Goal: Information Seeking & Learning: Learn about a topic

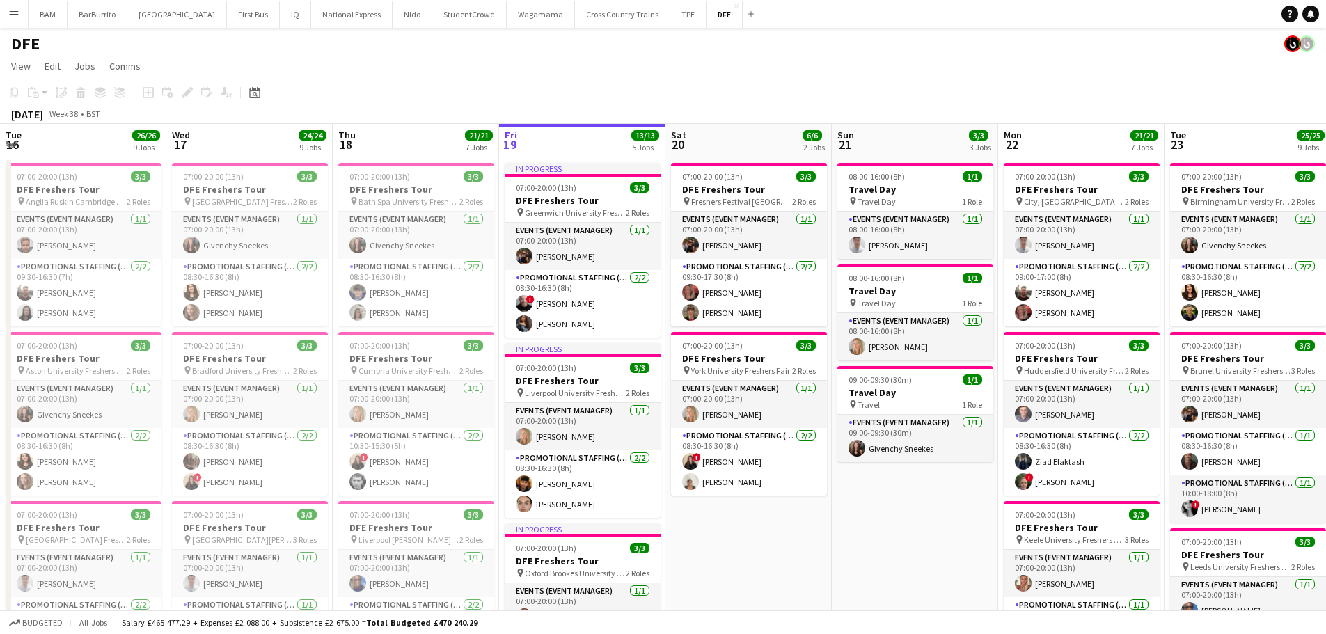
scroll to position [0, 451]
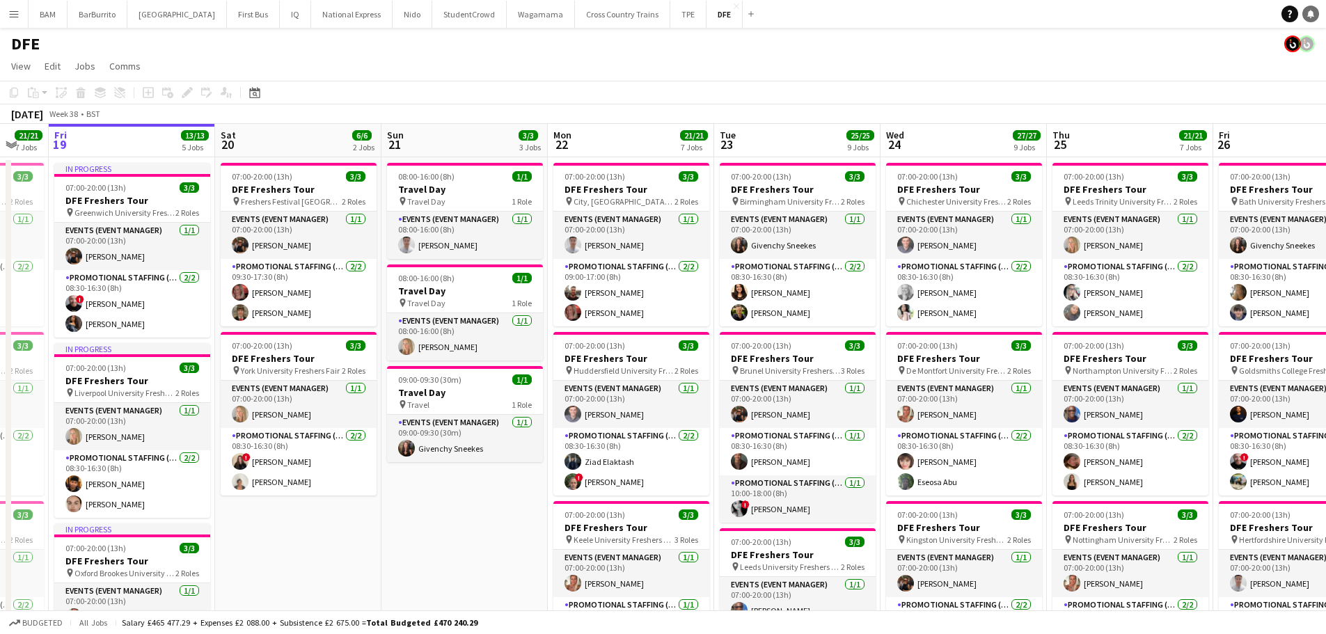
click at [1306, 12] on link "Notifications" at bounding box center [1311, 14] width 17 height 17
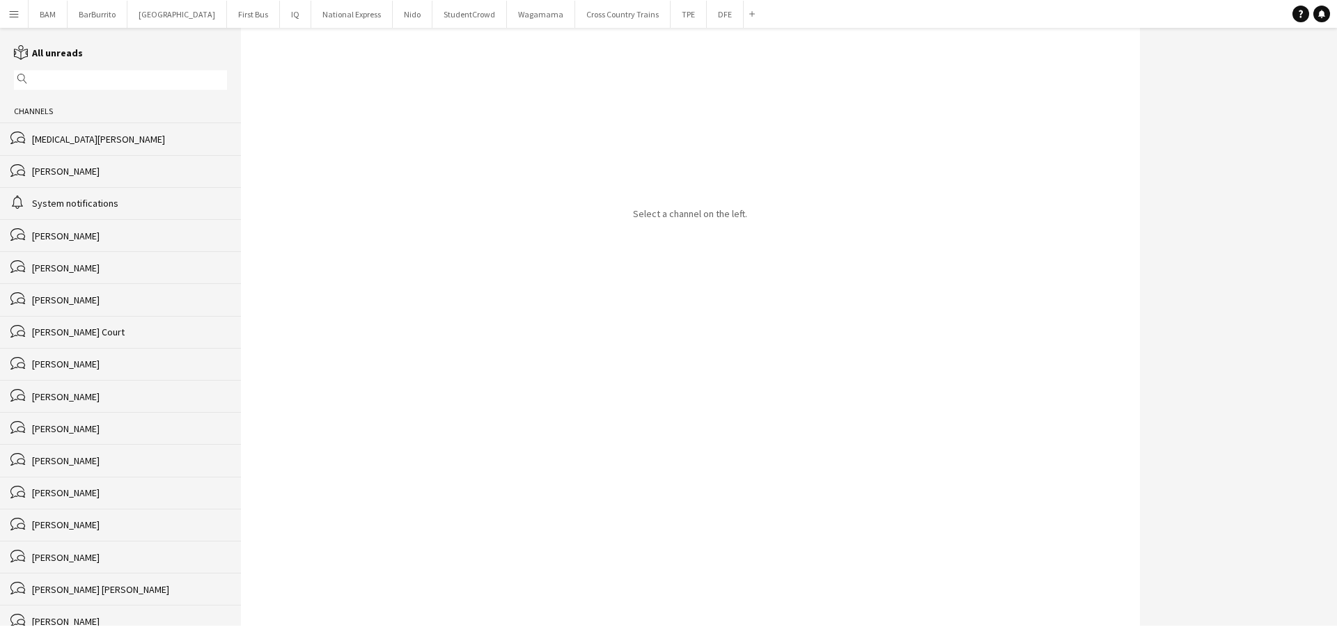
click at [126, 143] on div "Yasmin Niksaz" at bounding box center [129, 139] width 195 height 13
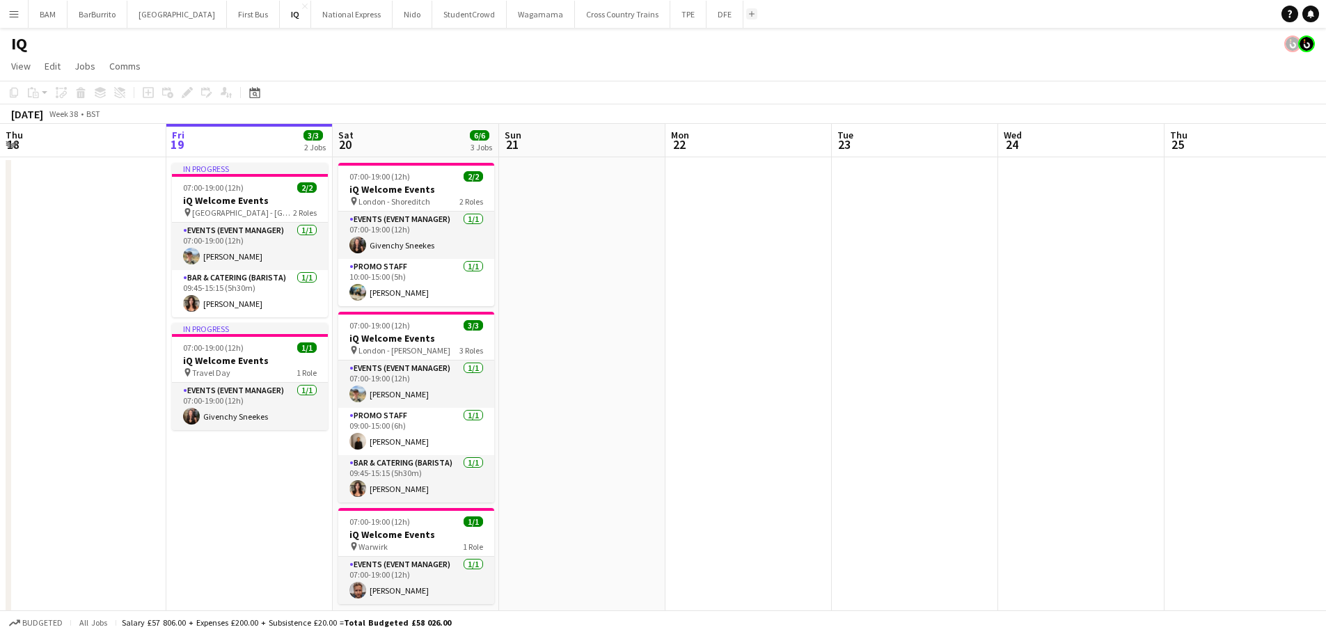
click at [746, 14] on button "Add" at bounding box center [751, 13] width 11 height 11
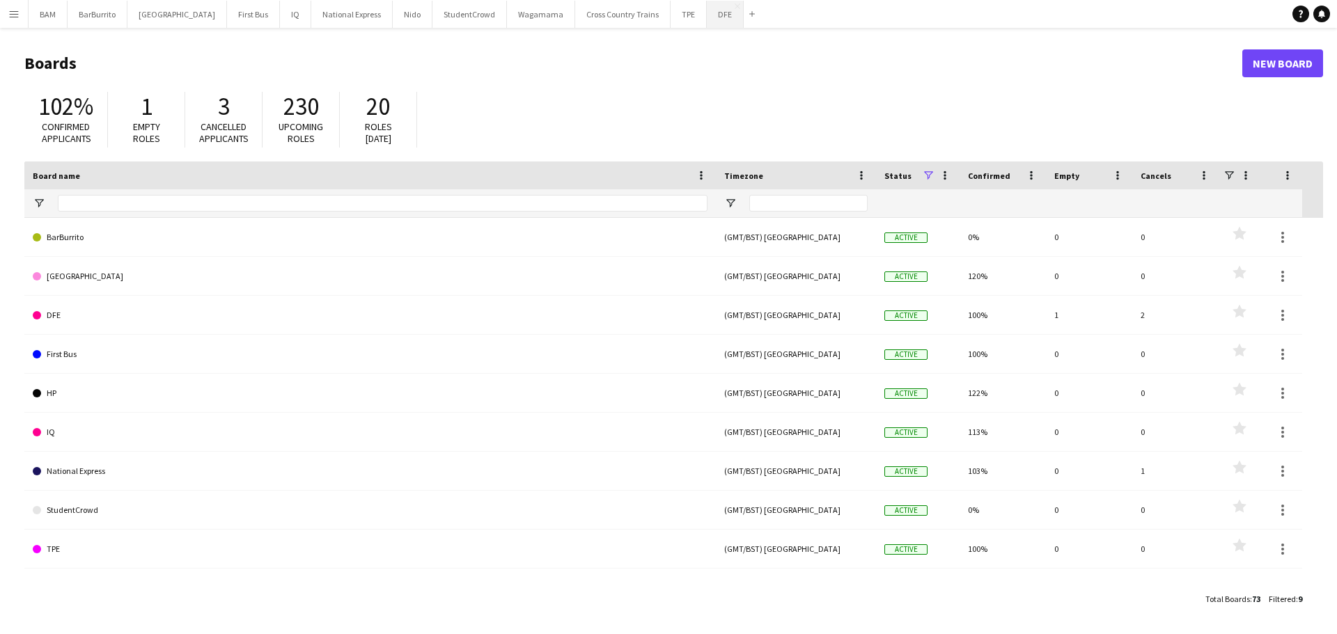
click at [707, 17] on button "DFE Close" at bounding box center [725, 14] width 37 height 27
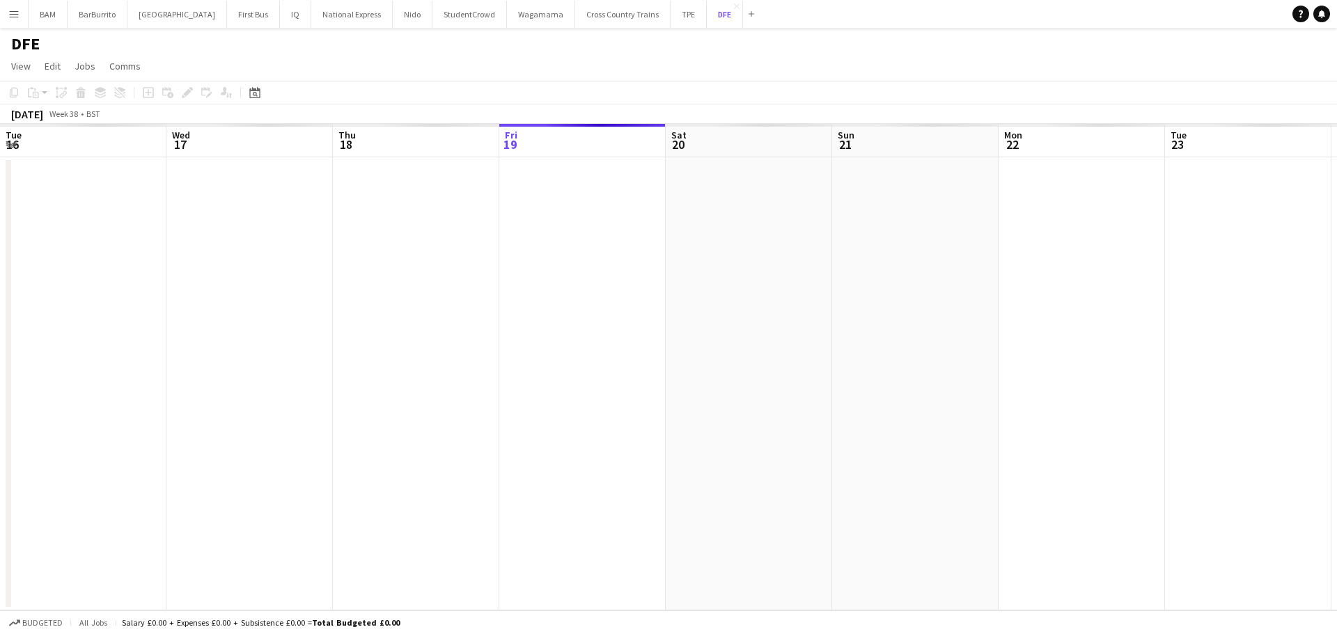
scroll to position [0, 333]
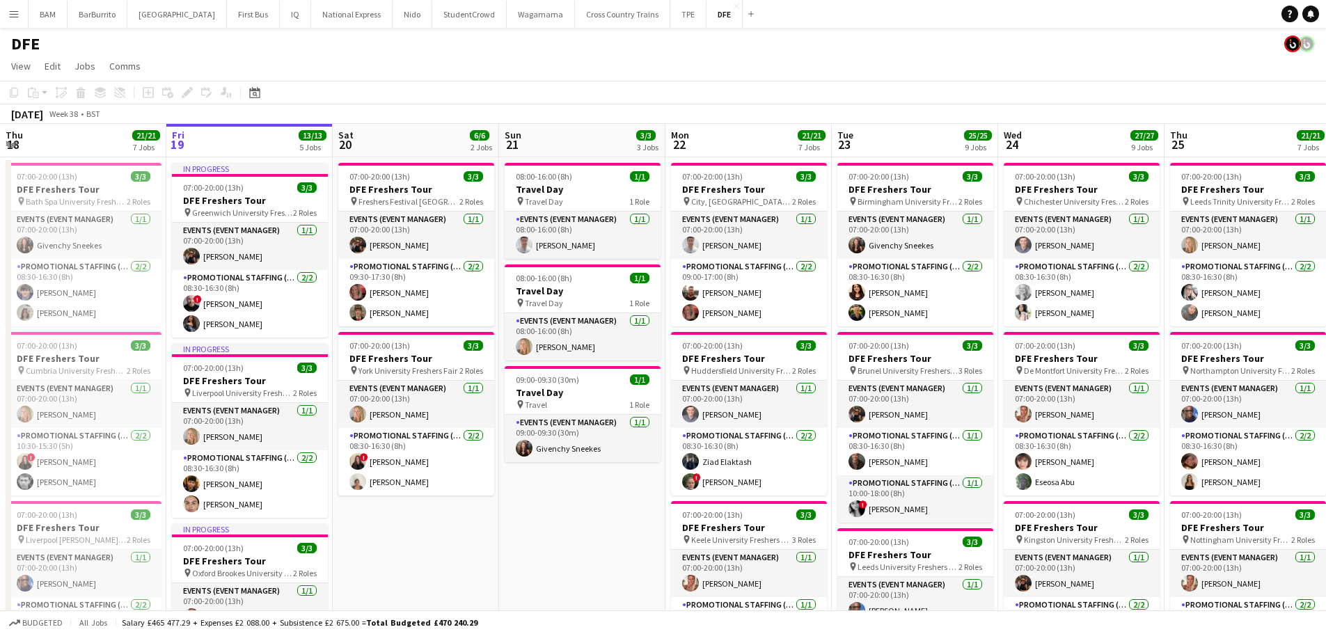
click at [15, 17] on app-icon "Menu" at bounding box center [13, 13] width 11 height 11
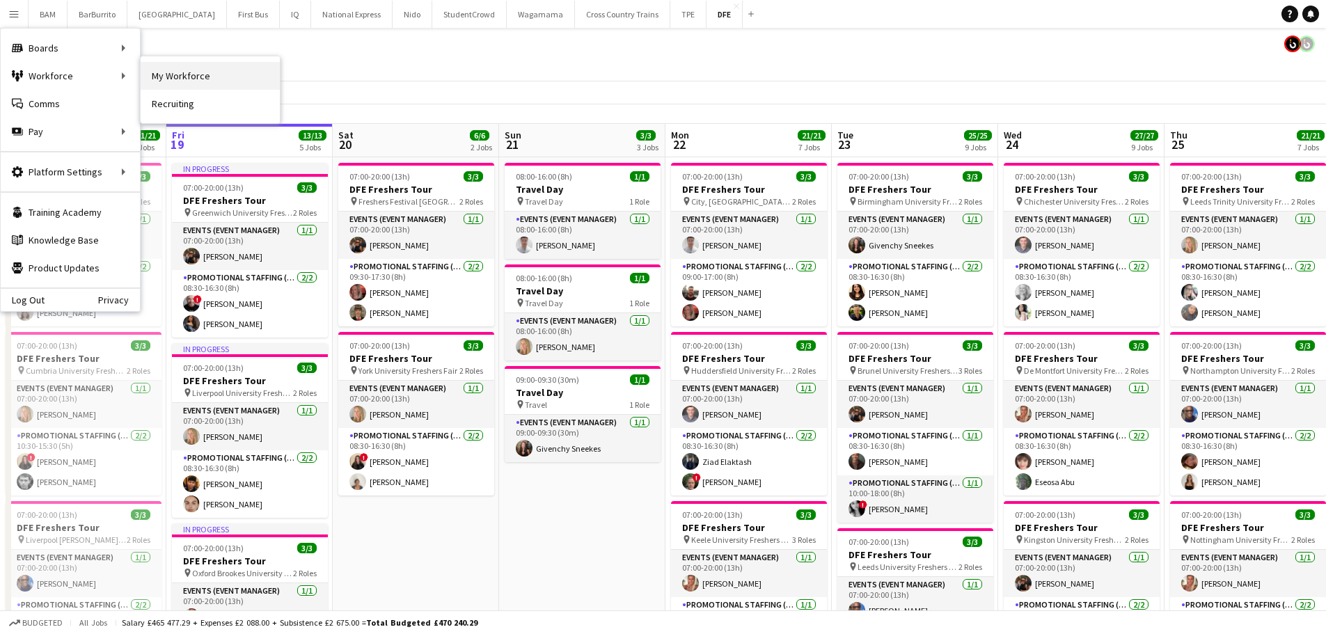
click at [259, 79] on link "My Workforce" at bounding box center [210, 76] width 139 height 28
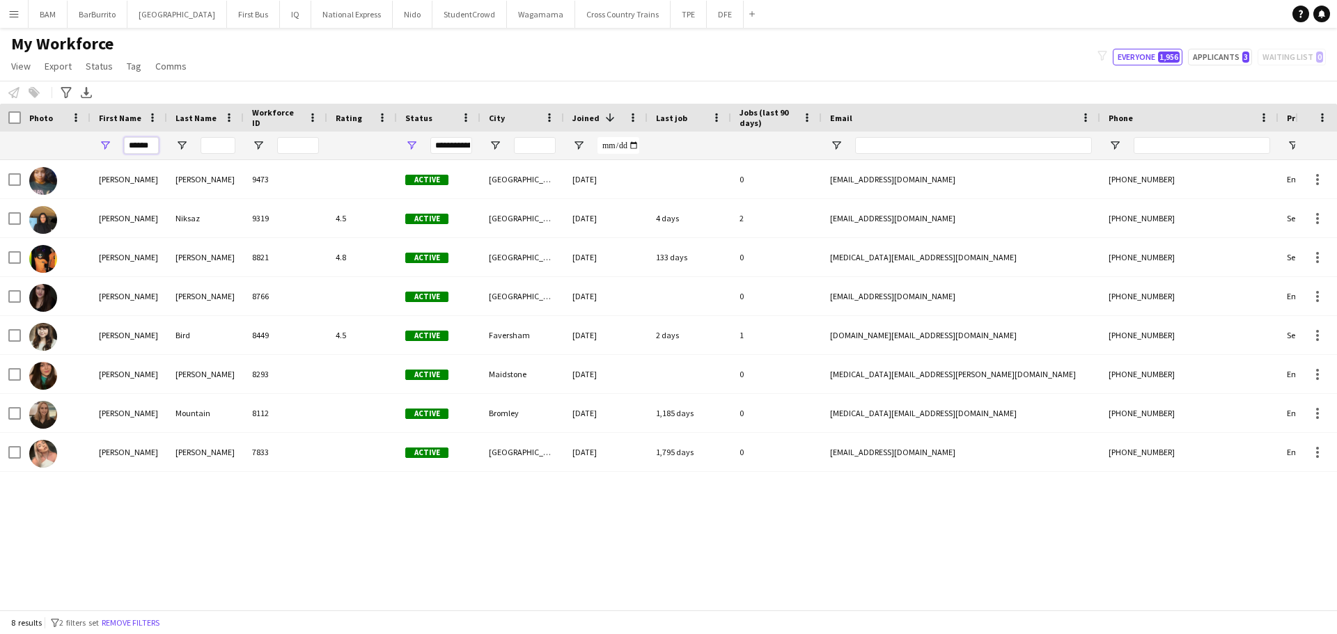
drag, startPoint x: 156, startPoint y: 151, endPoint x: 79, endPoint y: 145, distance: 77.5
click at [79, 145] on div "******" at bounding box center [755, 146] width 1510 height 28
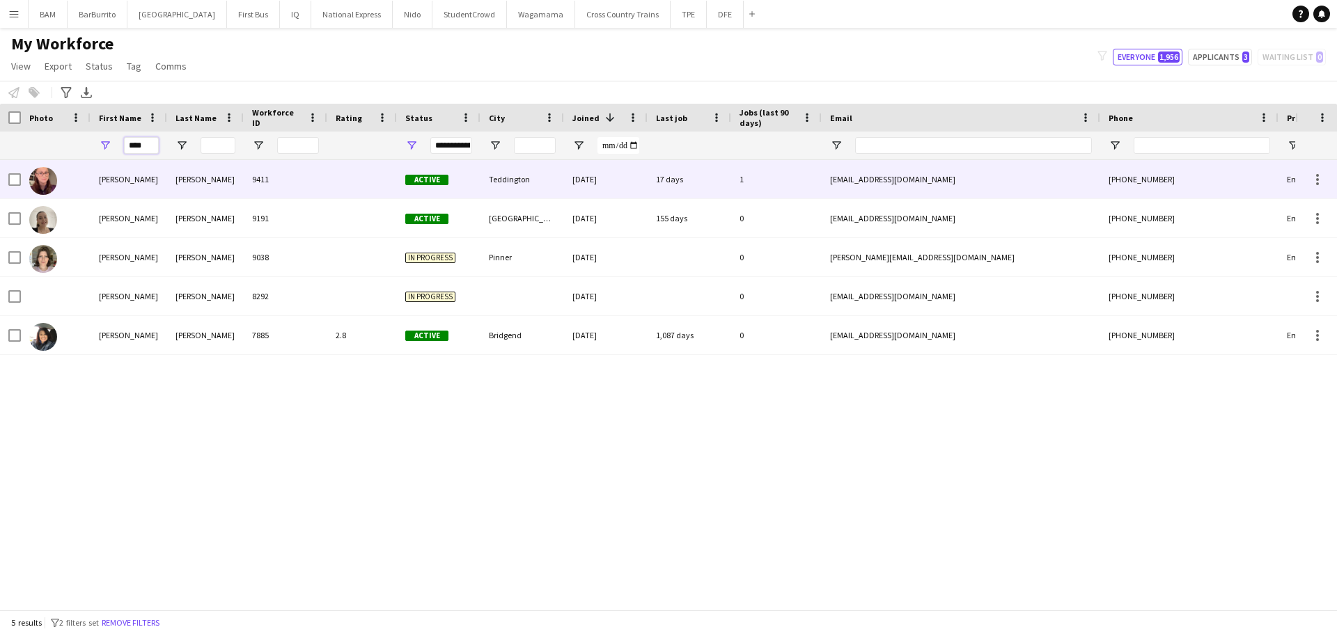
type input "****"
click at [162, 197] on div "[PERSON_NAME]" at bounding box center [129, 179] width 77 height 38
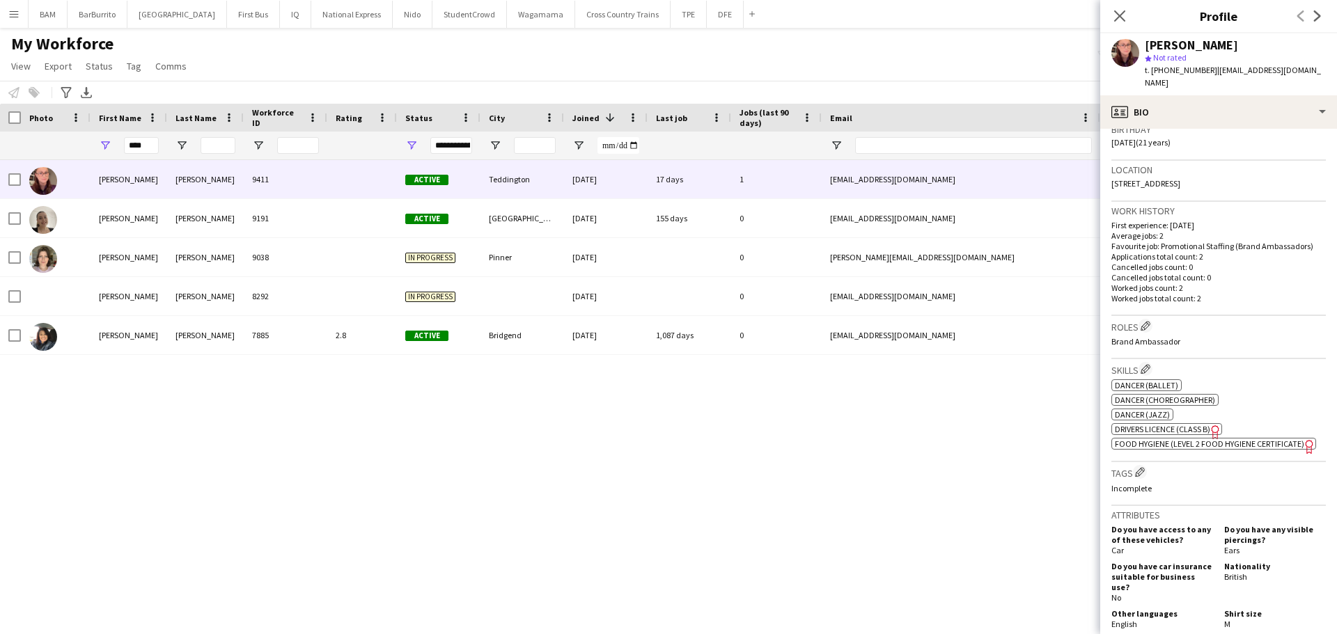
scroll to position [279, 0]
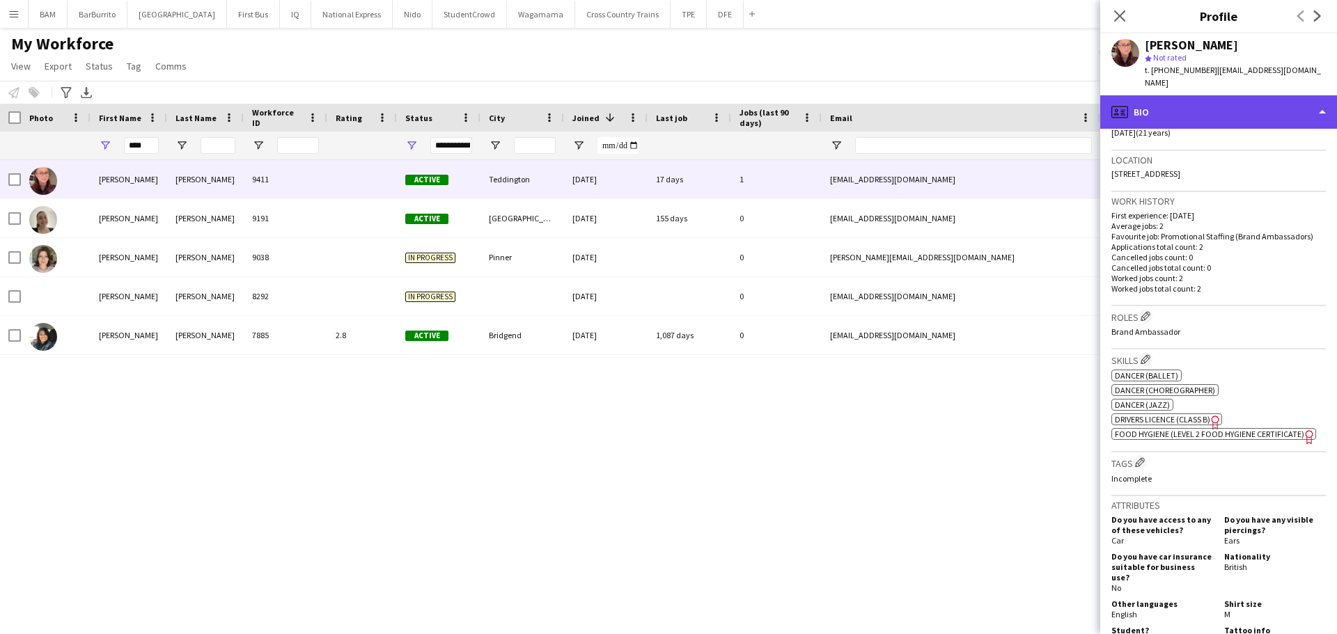
click at [1185, 102] on div "profile Bio" at bounding box center [1218, 111] width 237 height 33
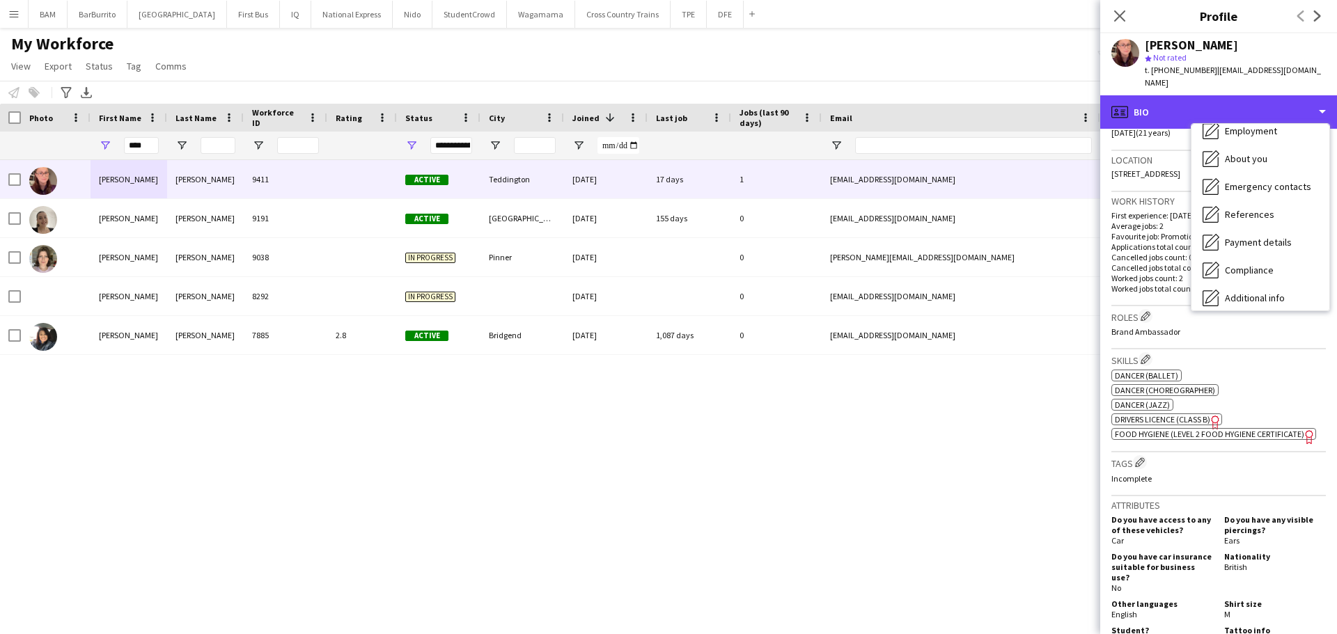
scroll to position [159, 0]
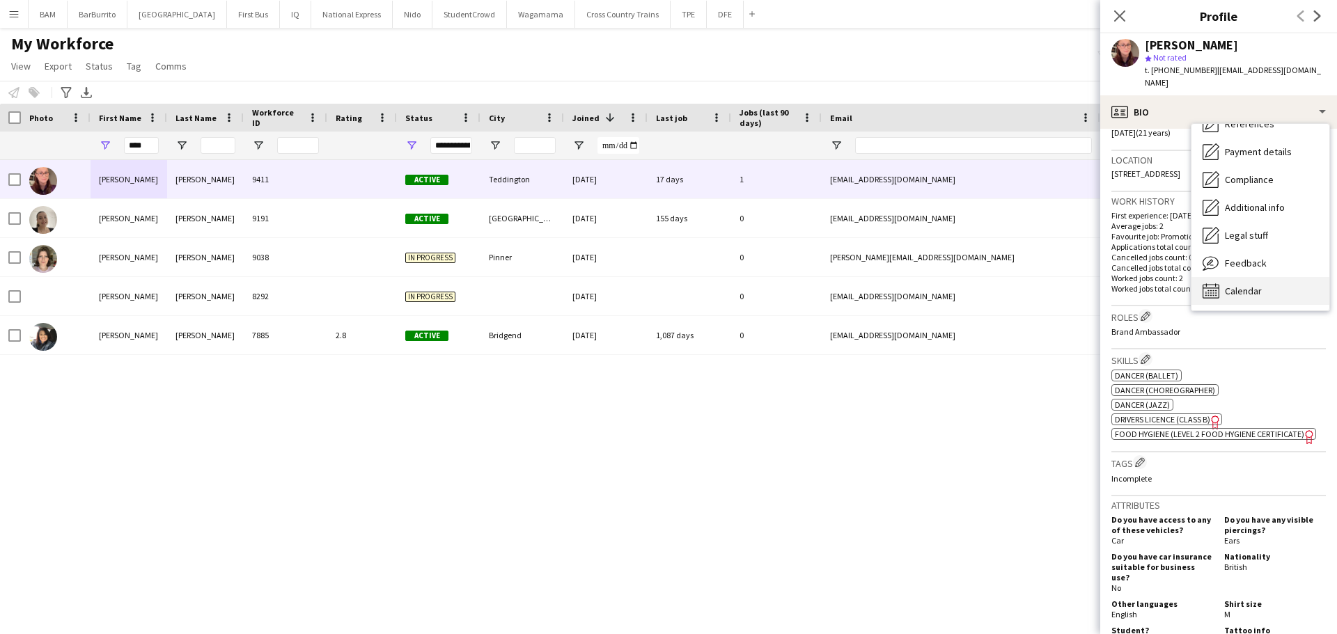
click at [1262, 277] on div "Calendar Calendar" at bounding box center [1260, 291] width 138 height 28
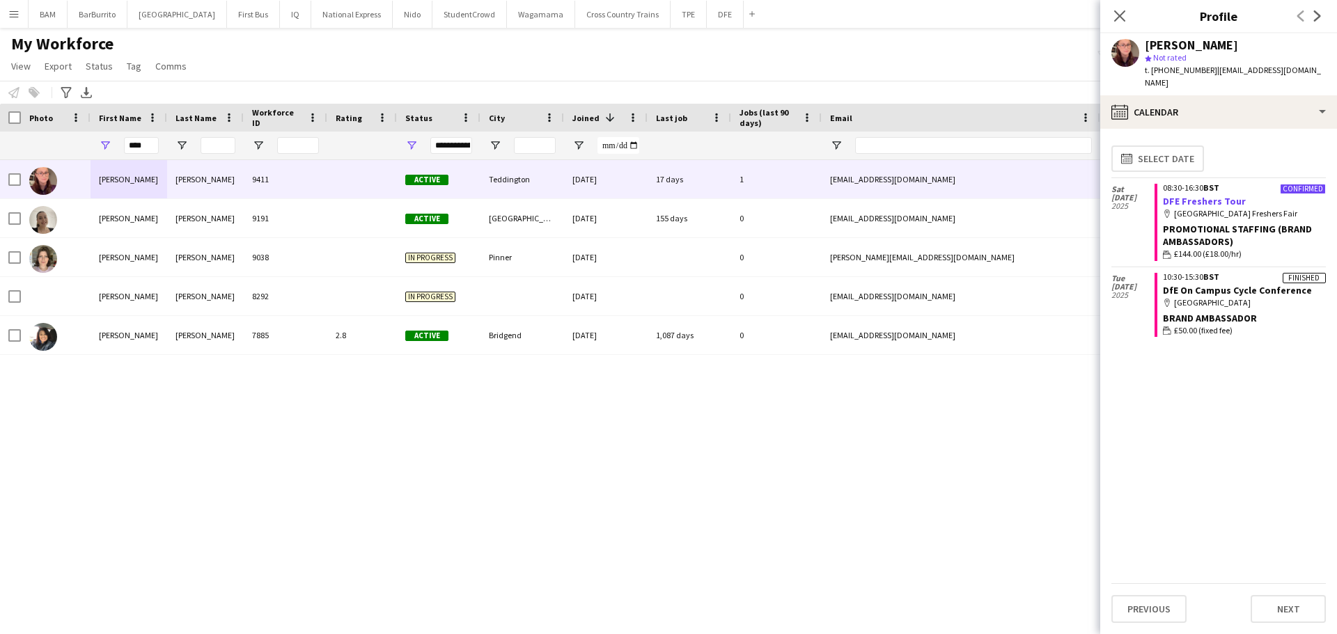
click at [1215, 195] on link "DFE Freshers Tour" at bounding box center [1204, 201] width 83 height 13
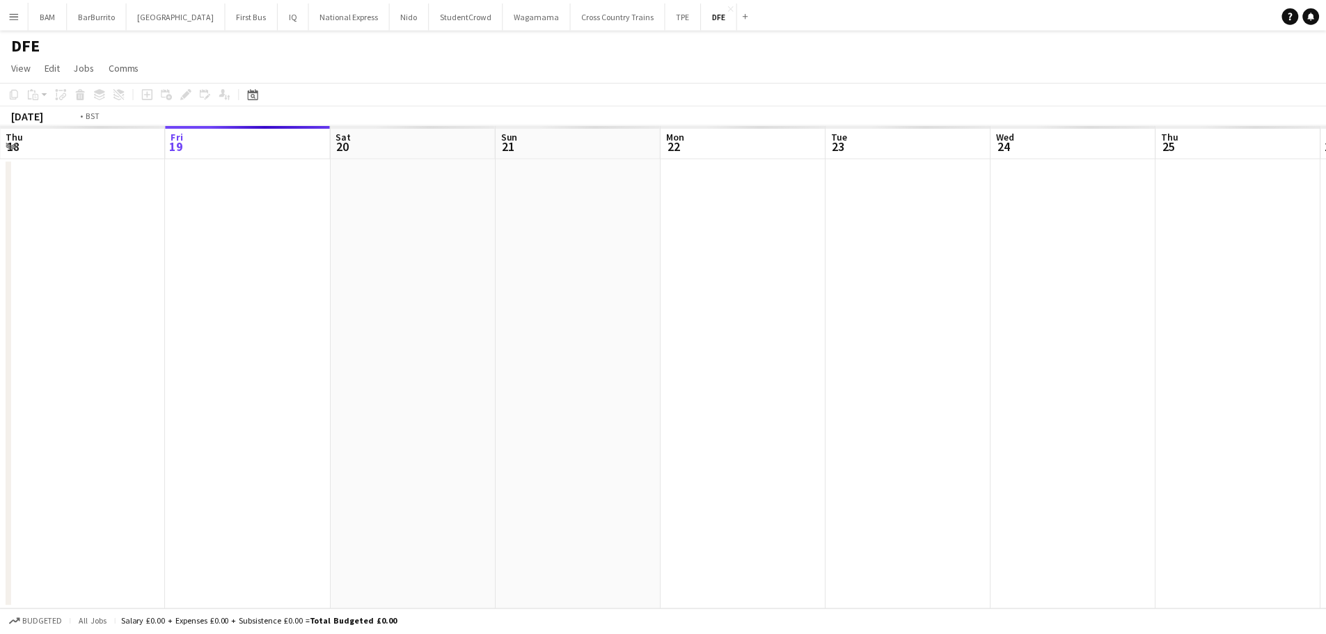
scroll to position [0, 479]
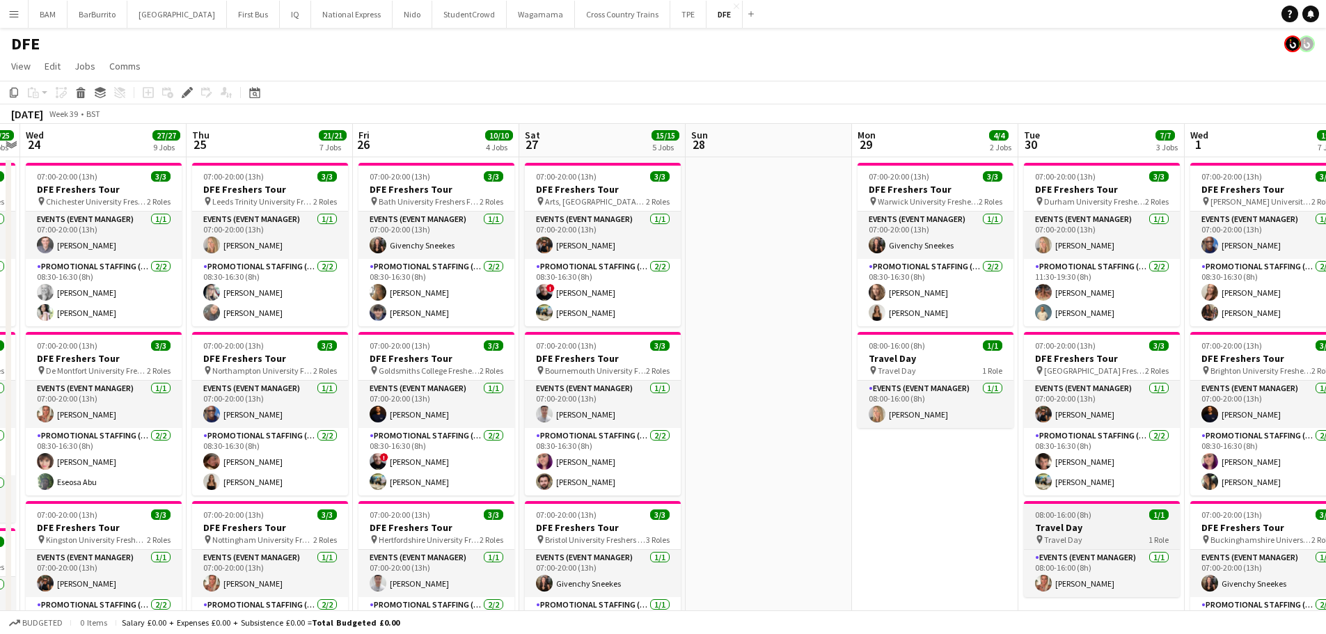
drag, startPoint x: 908, startPoint y: 530, endPoint x: 1055, endPoint y: 518, distance: 147.4
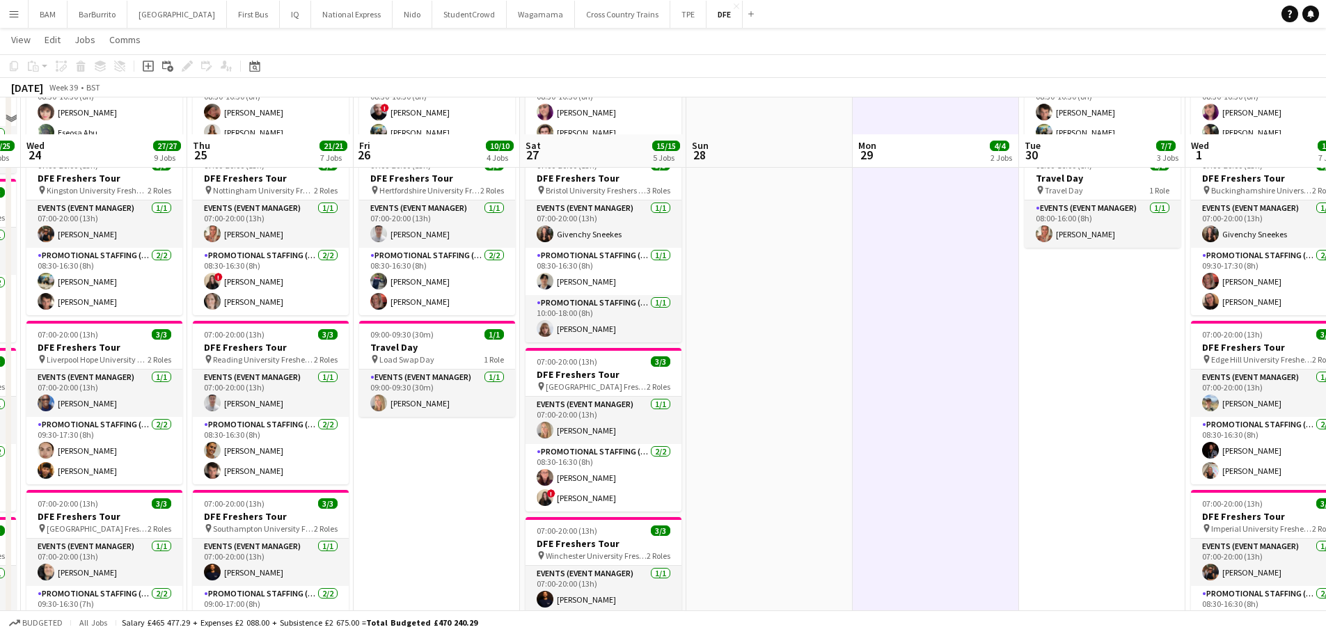
scroll to position [418, 0]
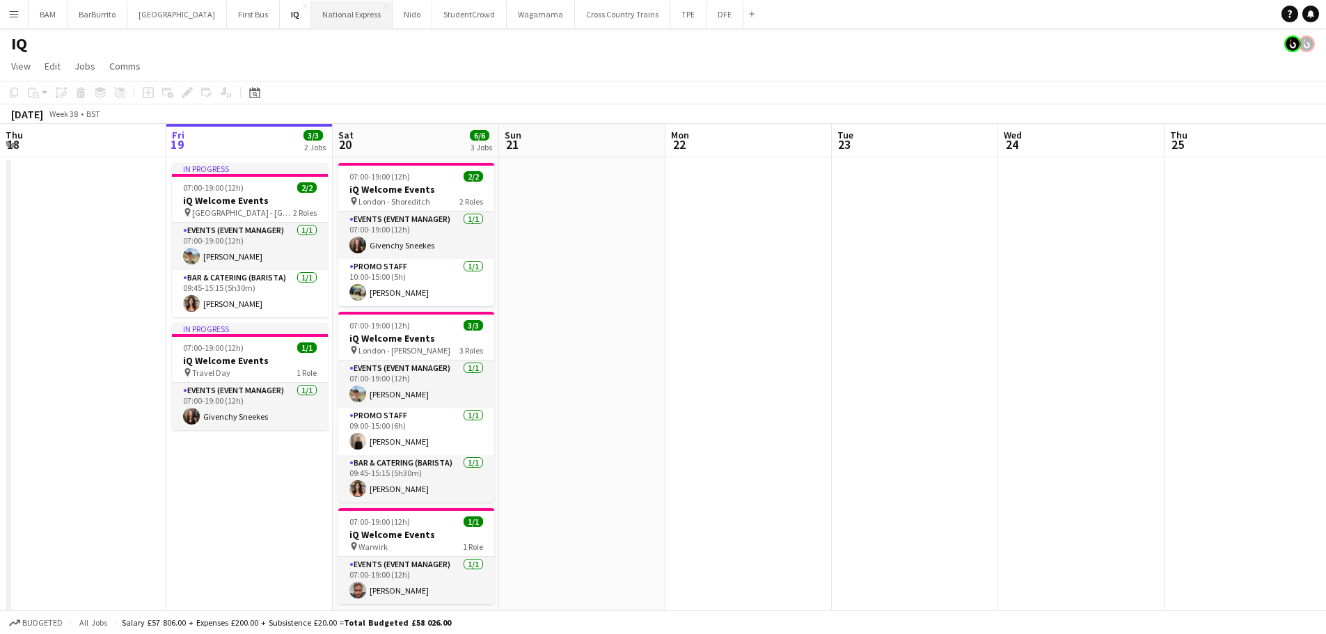
drag, startPoint x: 279, startPoint y: 17, endPoint x: 285, endPoint y: 24, distance: 8.4
click at [311, 17] on button "National Express Close" at bounding box center [351, 14] width 81 height 27
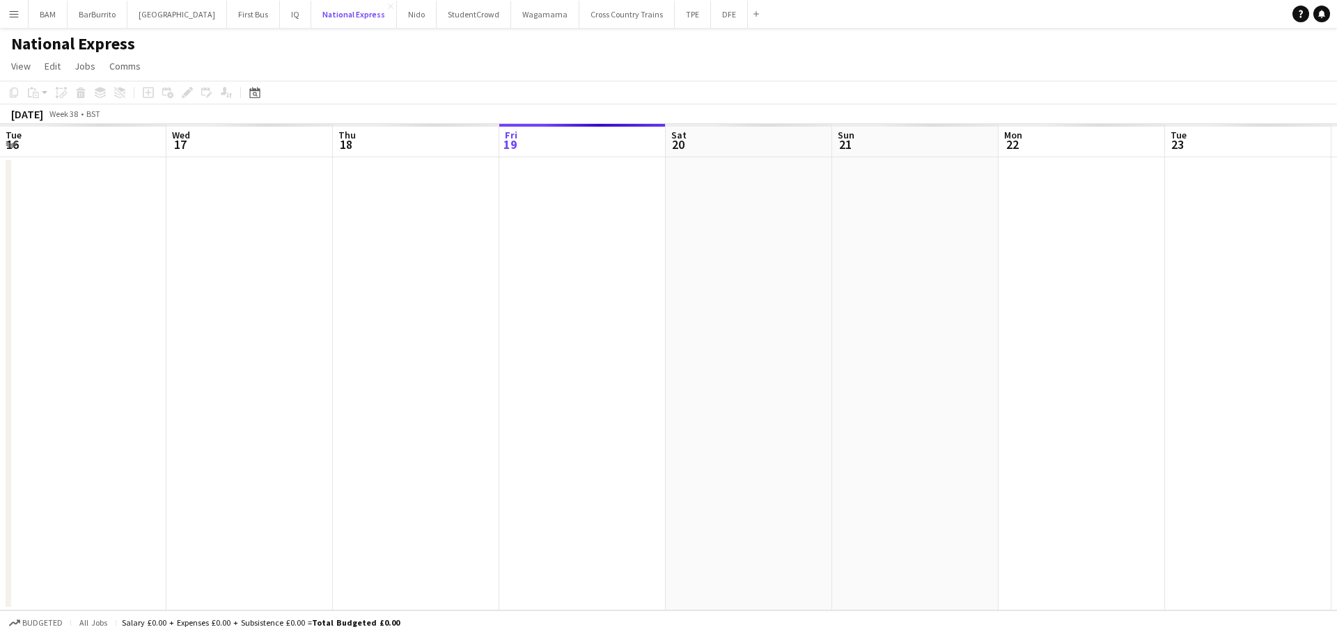
scroll to position [0, 333]
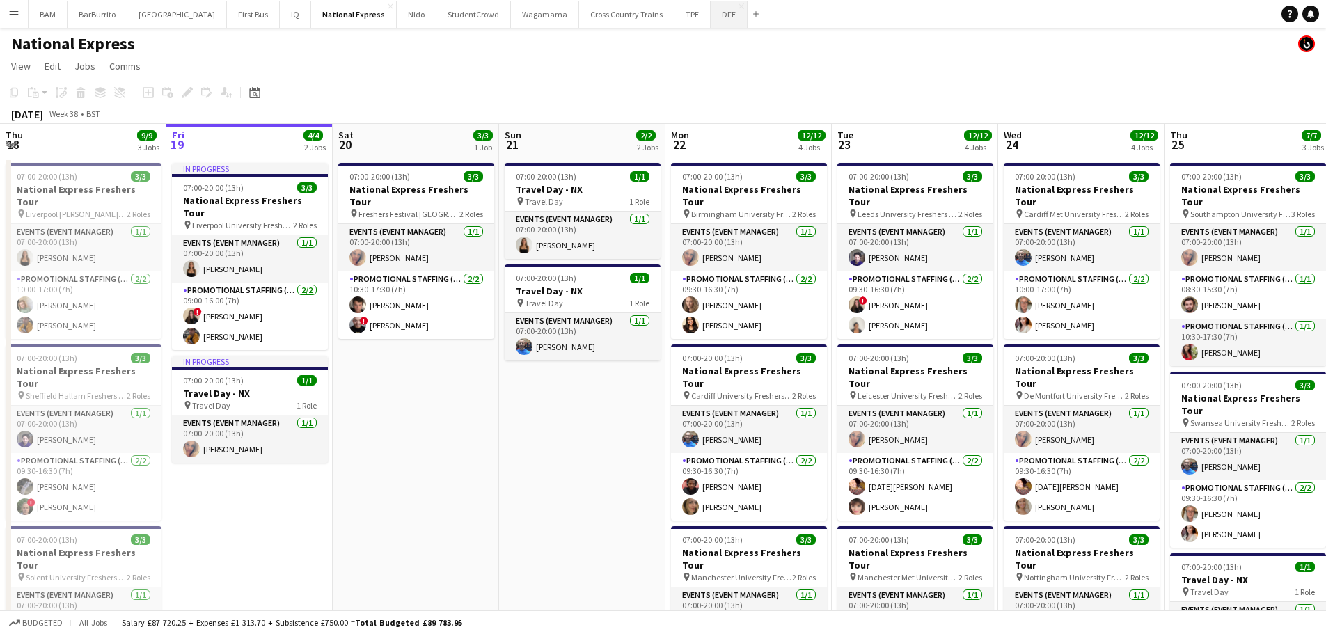
click at [711, 20] on button "DFE Close" at bounding box center [729, 14] width 37 height 27
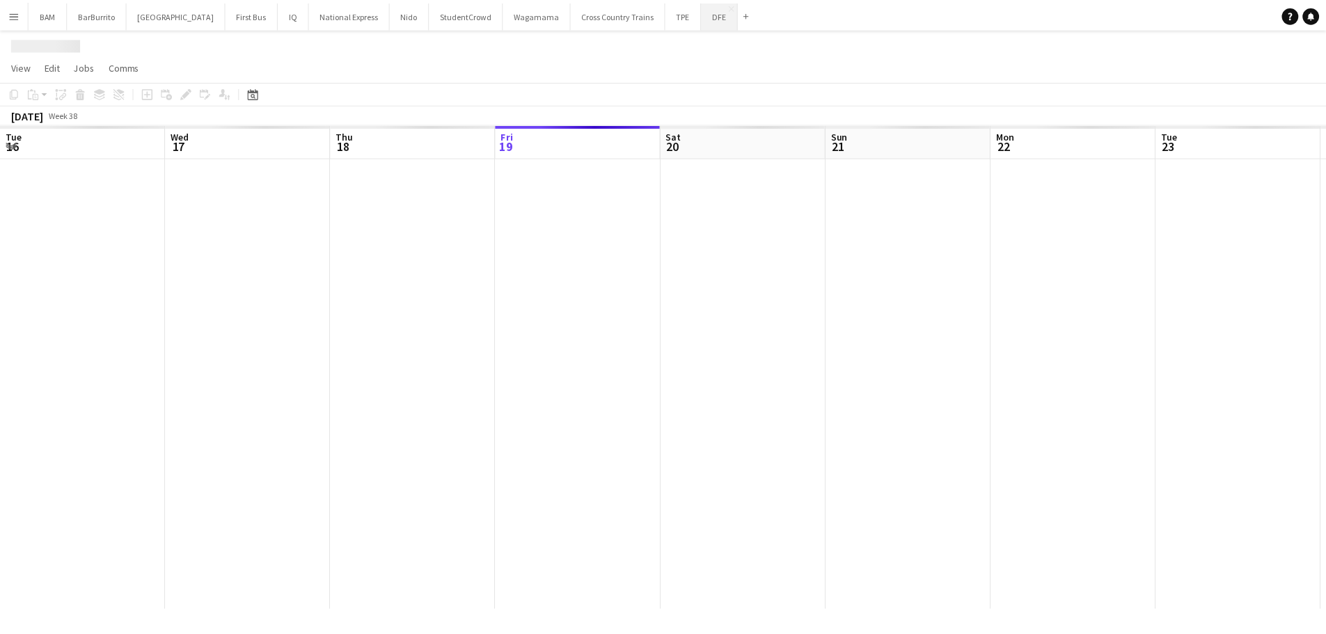
scroll to position [0, 333]
